Goal: Task Accomplishment & Management: Complete application form

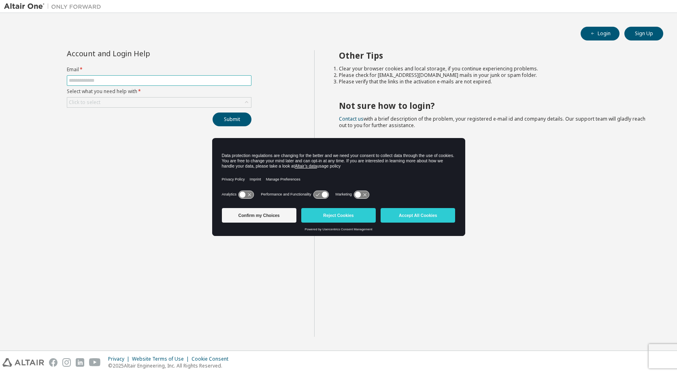
drag, startPoint x: 81, startPoint y: 84, endPoint x: 82, endPoint y: 76, distance: 8.1
click at [82, 80] on span at bounding box center [159, 80] width 185 height 11
click at [89, 81] on input "text" at bounding box center [159, 80] width 180 height 6
drag, startPoint x: 364, startPoint y: 209, endPoint x: 349, endPoint y: 197, distance: 19.5
click at [364, 209] on button "Reject Cookies" at bounding box center [338, 215] width 74 height 15
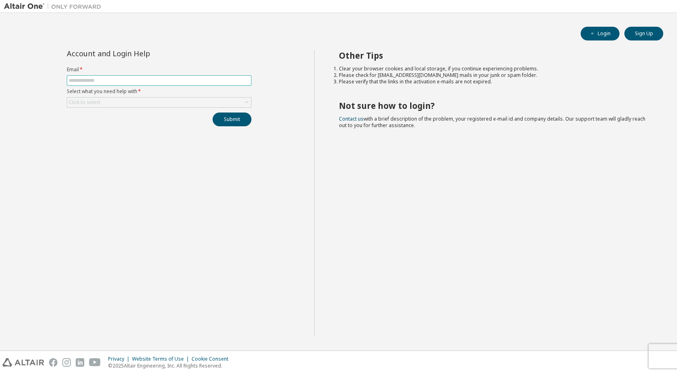
click at [195, 82] on input "text" at bounding box center [159, 80] width 180 height 6
type input "**********"
click at [117, 105] on div "Click to select" at bounding box center [159, 103] width 184 height 10
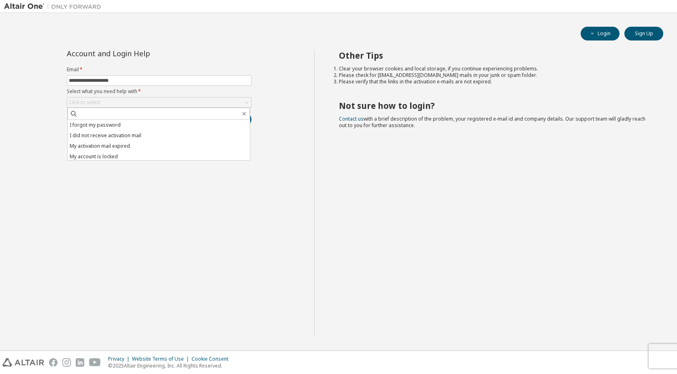
drag, startPoint x: 443, startPoint y: 155, endPoint x: 676, endPoint y: 30, distance: 264.7
click at [456, 155] on div "Other Tips Clear your browser cookies and local storage, if you continue experi…" at bounding box center [493, 193] width 359 height 286
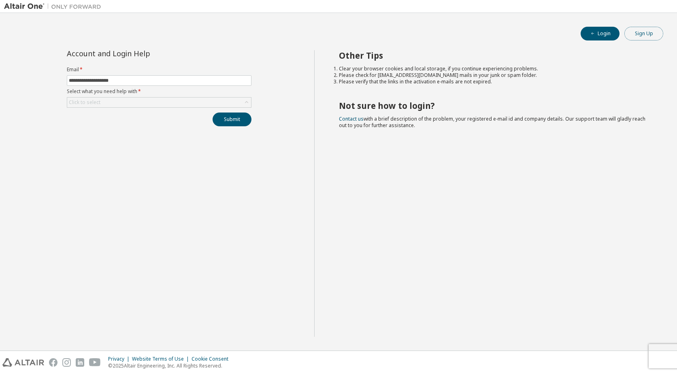
click at [641, 30] on button "Sign Up" at bounding box center [643, 34] width 39 height 14
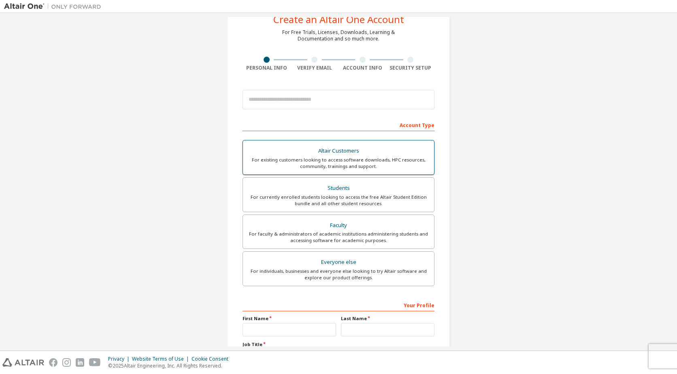
scroll to position [40, 0]
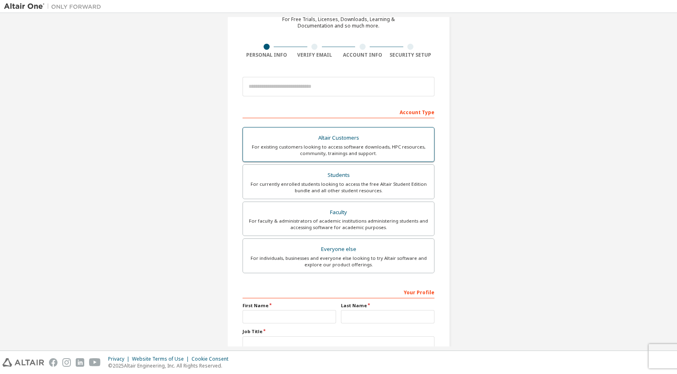
click at [383, 146] on div "For existing customers looking to access software downloads, HPC resources, com…" at bounding box center [338, 150] width 181 height 13
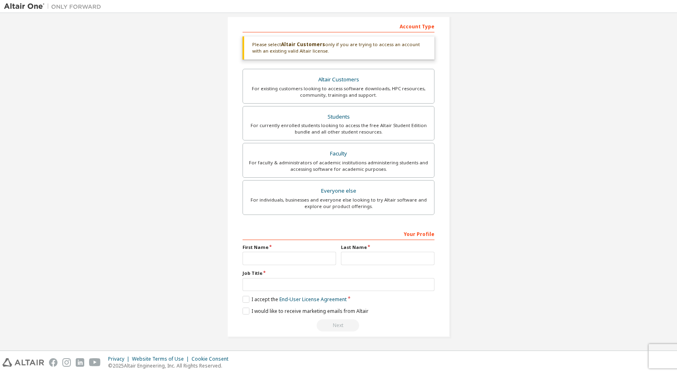
scroll to position [127, 0]
click at [333, 284] on input "text" at bounding box center [338, 284] width 192 height 13
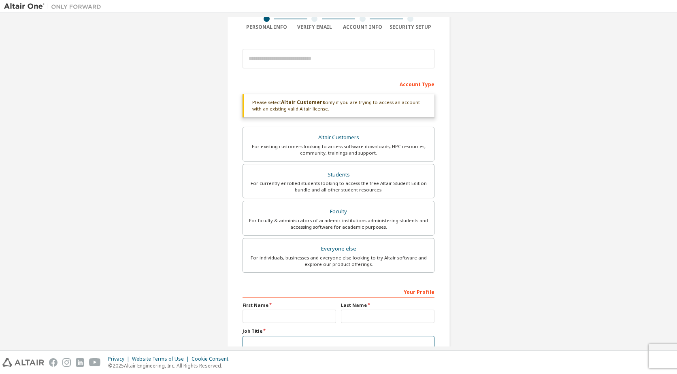
scroll to position [0, 0]
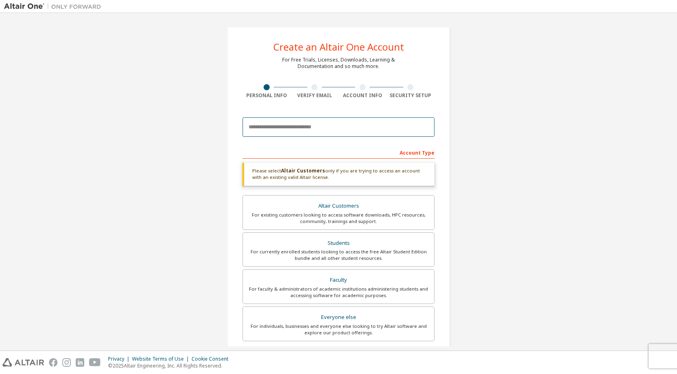
click at [336, 136] on input "email" at bounding box center [338, 126] width 192 height 19
type input "**********"
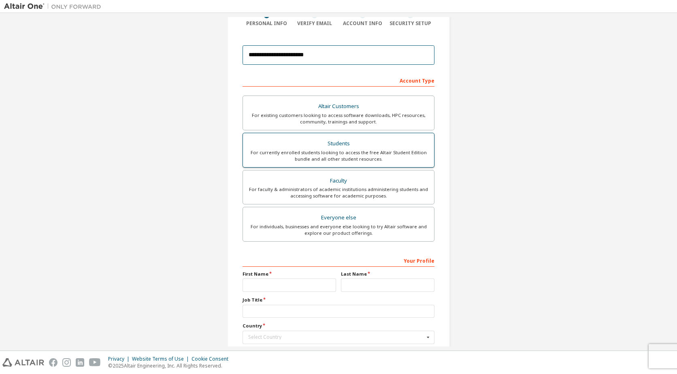
scroll to position [86, 0]
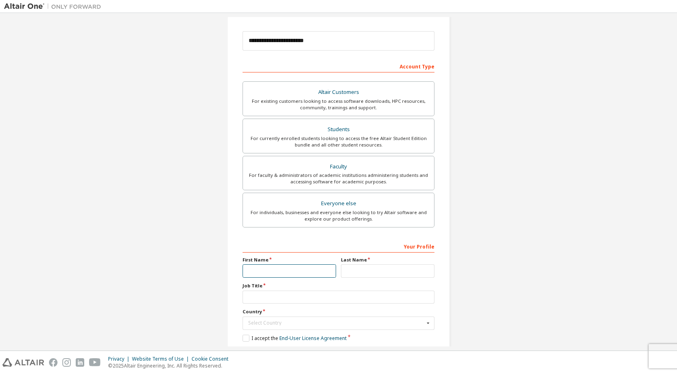
drag, startPoint x: 278, startPoint y: 272, endPoint x: 280, endPoint y: 268, distance: 4.5
click at [280, 271] on input "text" at bounding box center [288, 270] width 93 height 13
type input "****"
type input "*****"
type input "*"
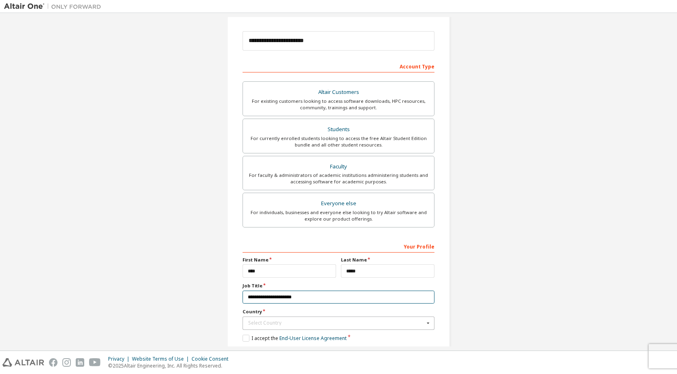
type input "**********"
drag, startPoint x: 289, startPoint y: 322, endPoint x: 310, endPoint y: 304, distance: 27.5
click at [290, 321] on div "Select Country" at bounding box center [336, 322] width 176 height 5
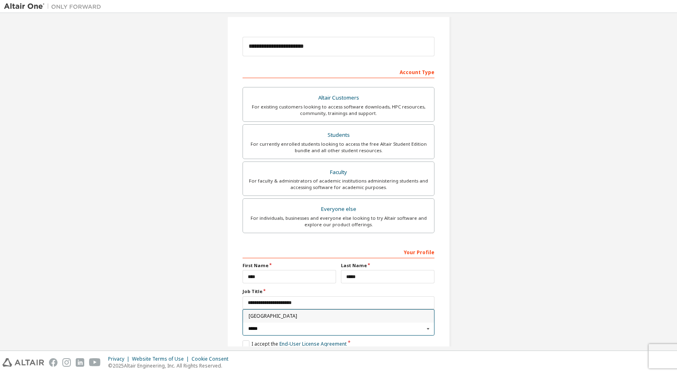
scroll to position [125, 0]
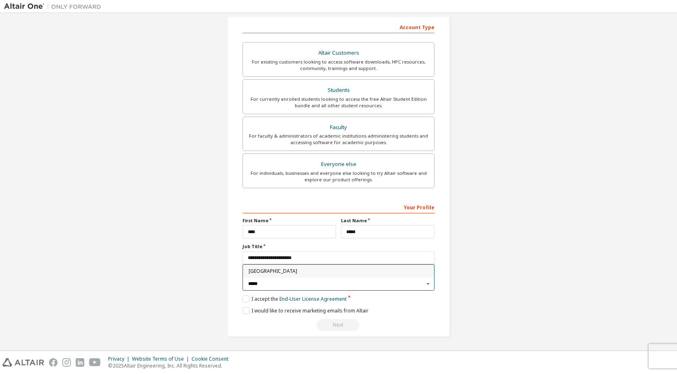
type input "*****"
click at [284, 268] on div "[GEOGRAPHIC_DATA]" at bounding box center [338, 271] width 191 height 13
type input "***"
click at [242, 299] on label "I accept the End-User License Agreement" at bounding box center [294, 298] width 104 height 7
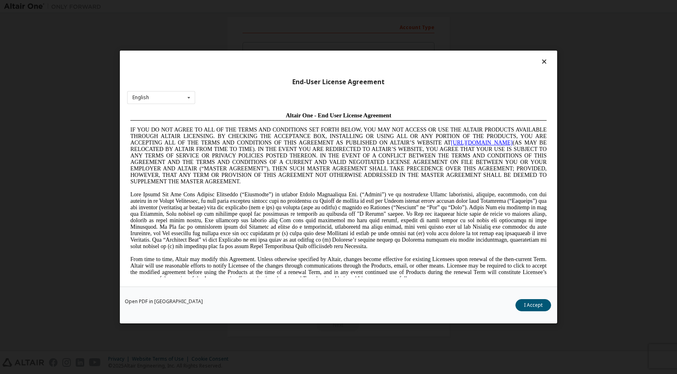
scroll to position [0, 0]
click at [531, 307] on button "I Accept" at bounding box center [533, 305] width 36 height 12
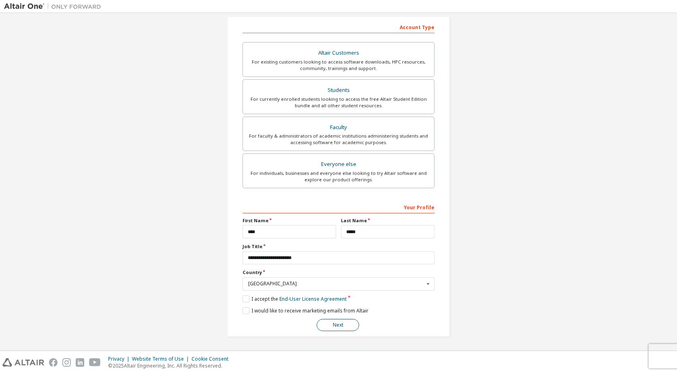
drag, startPoint x: 339, startPoint y: 320, endPoint x: 349, endPoint y: 311, distance: 14.0
click at [339, 320] on button "Next" at bounding box center [337, 325] width 42 height 12
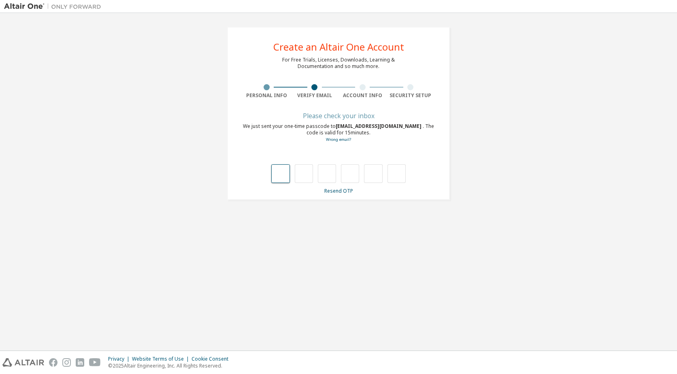
type input "*"
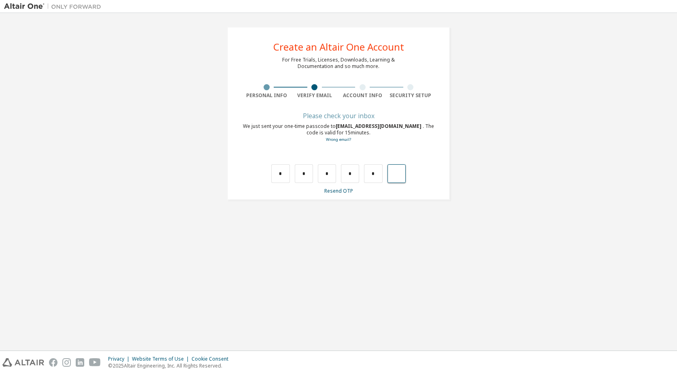
type input "*"
